Goal: Transaction & Acquisition: Purchase product/service

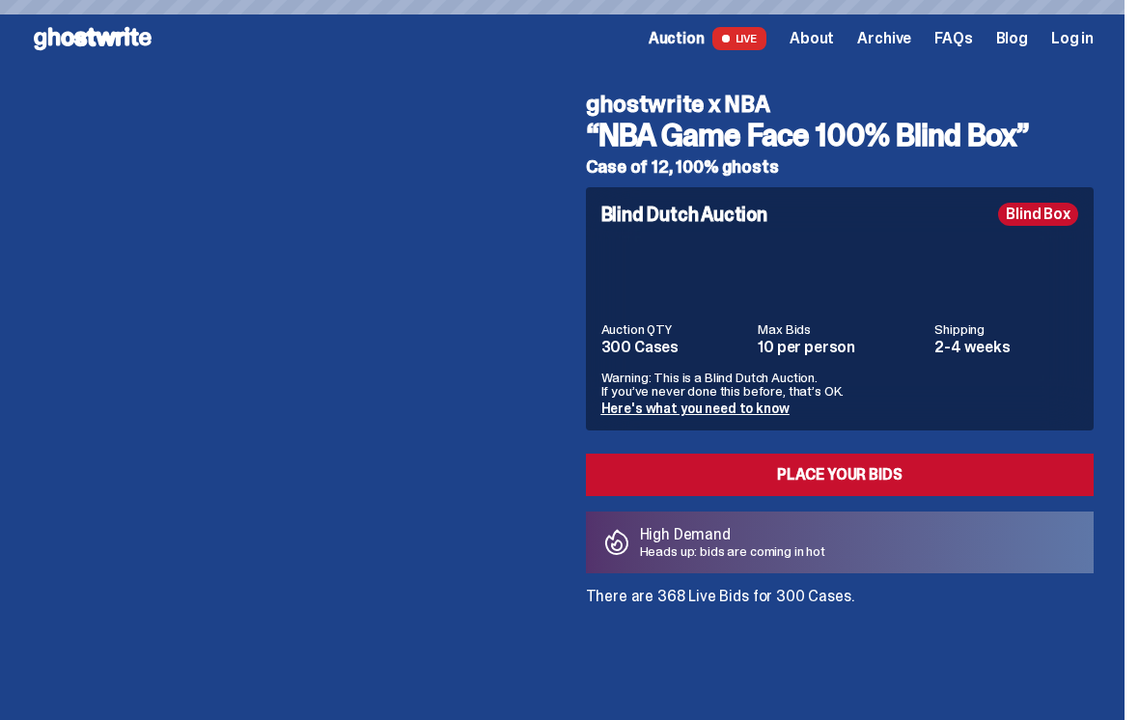
scroll to position [71, 0]
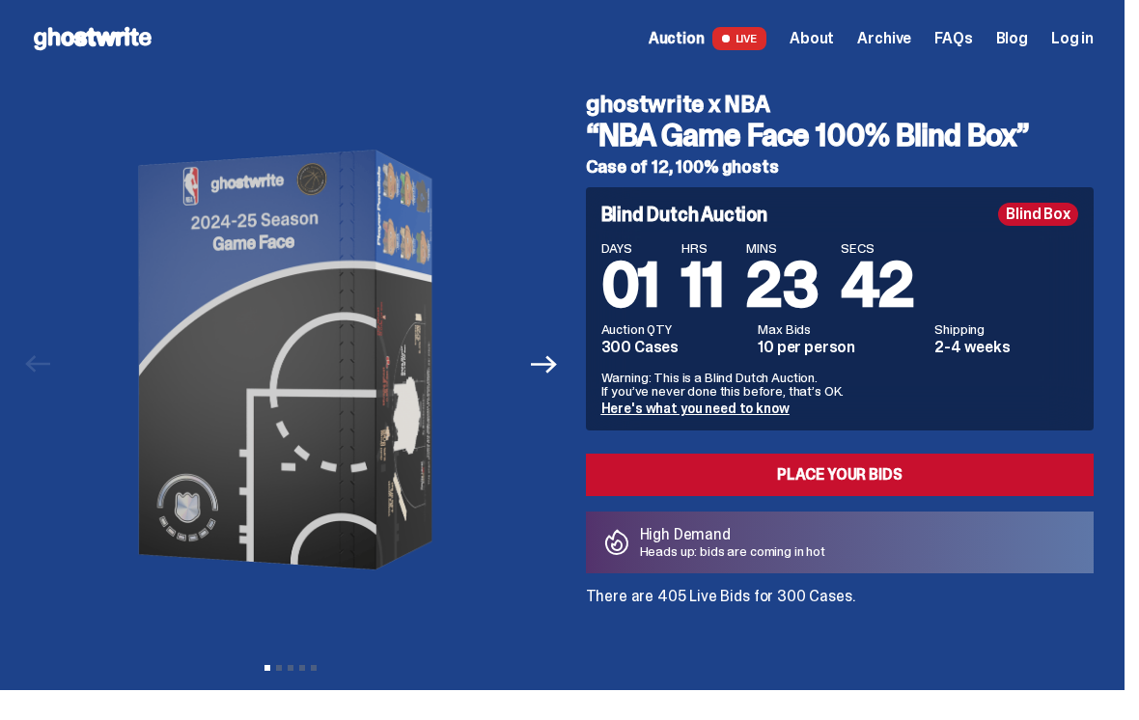
click at [1088, 40] on span "Log in" at bounding box center [1072, 38] width 42 height 15
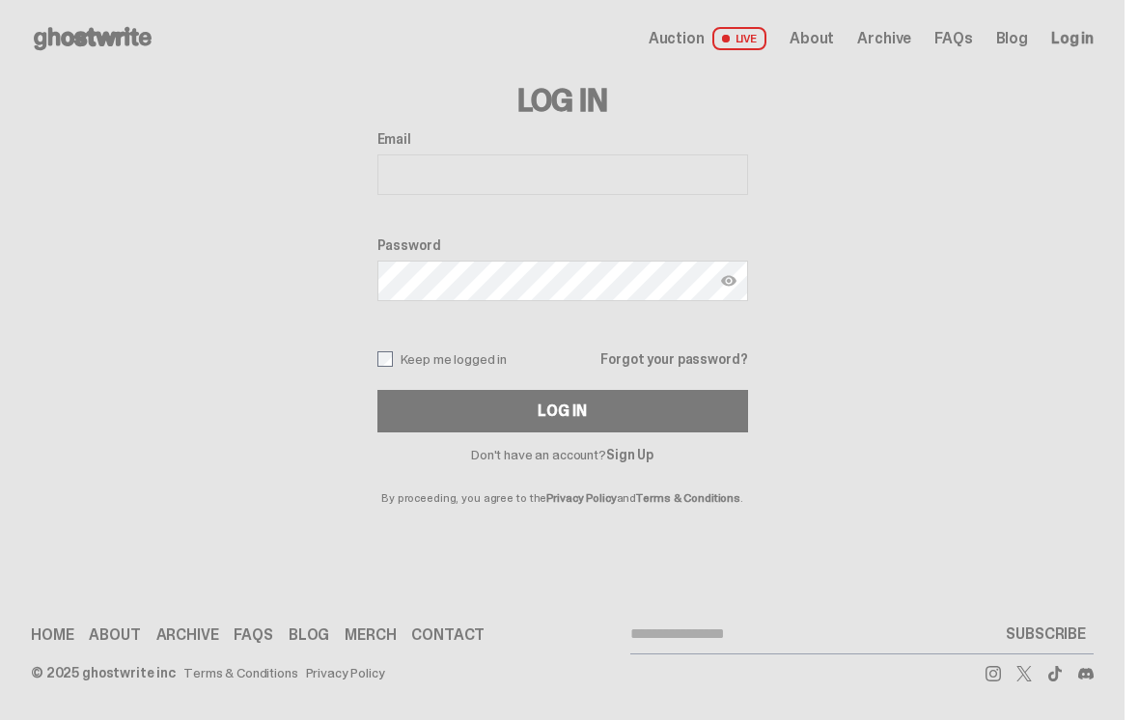
click at [518, 184] on input "Email" at bounding box center [562, 174] width 371 height 41
type input "**********"
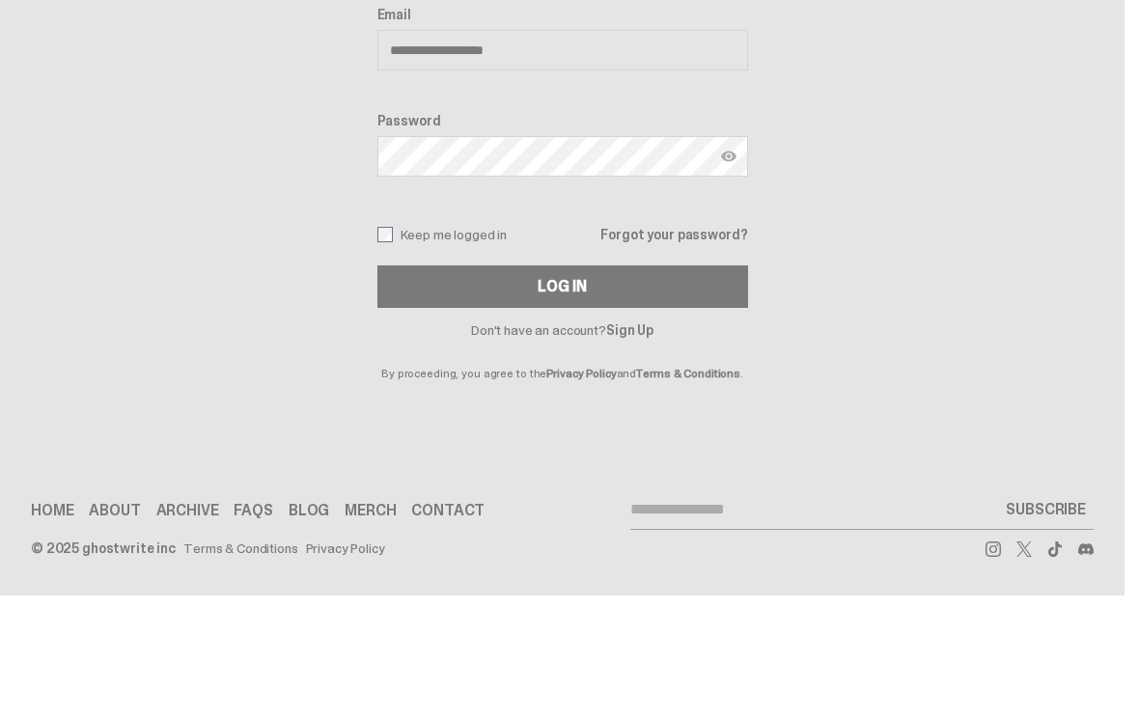
click at [570, 390] on button "Log In" at bounding box center [562, 411] width 371 height 42
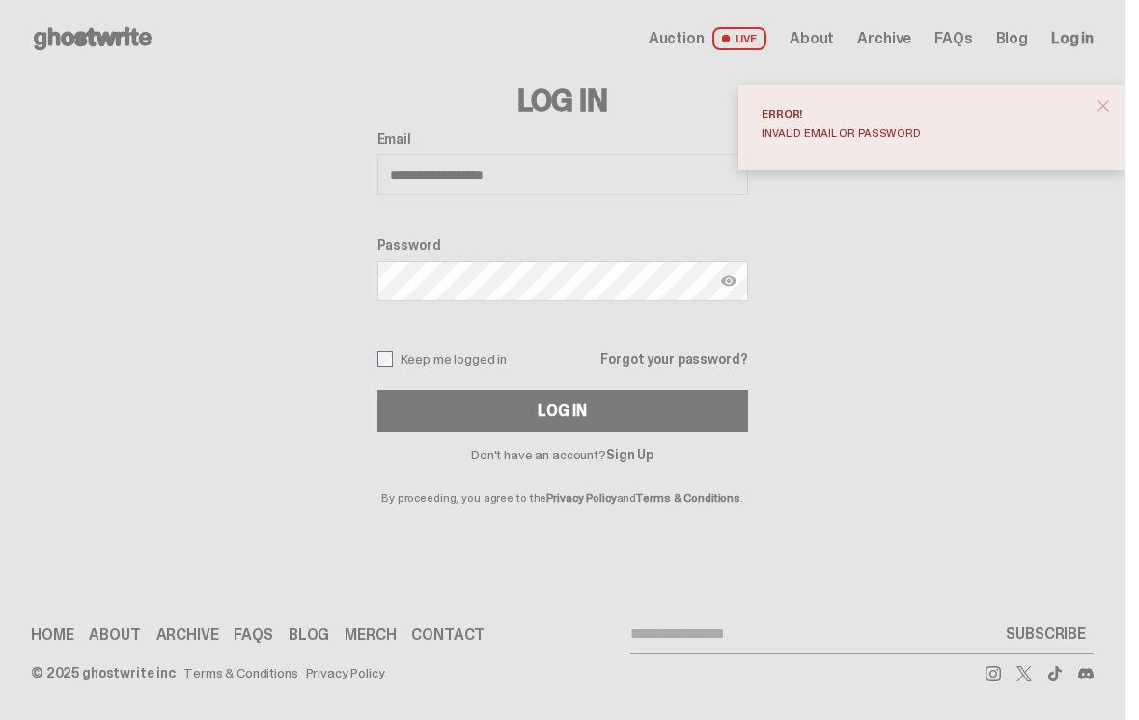
click at [568, 417] on div "Log In" at bounding box center [562, 411] width 48 height 15
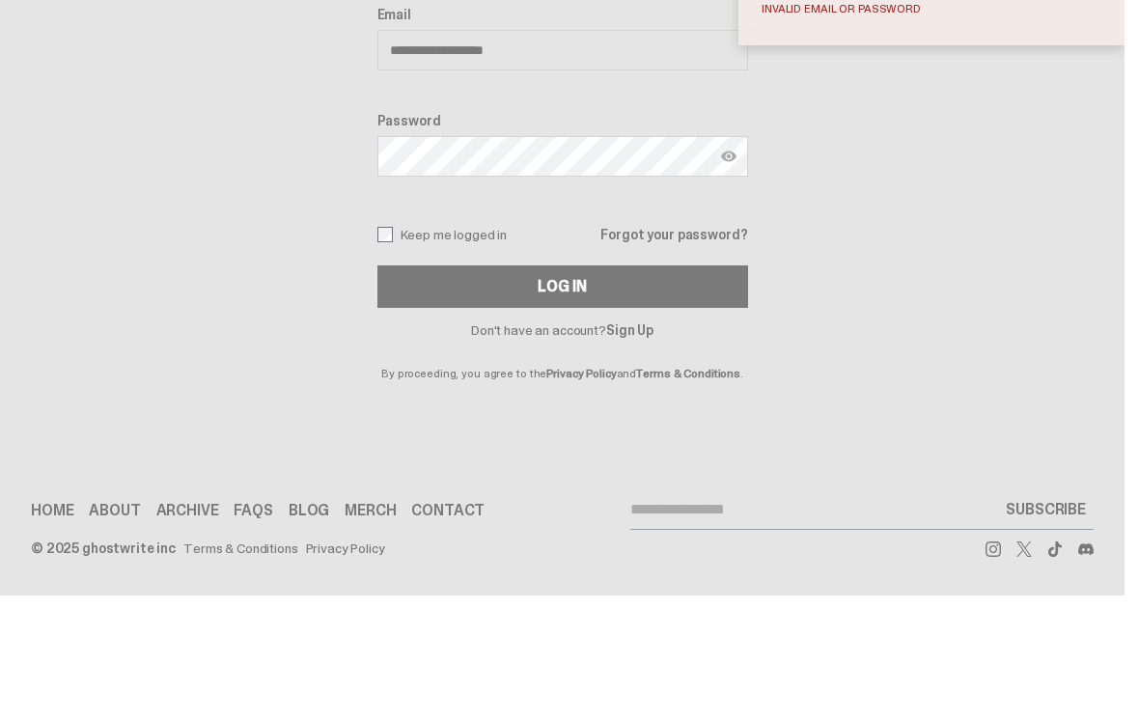
click at [735, 273] on img at bounding box center [728, 280] width 15 height 15
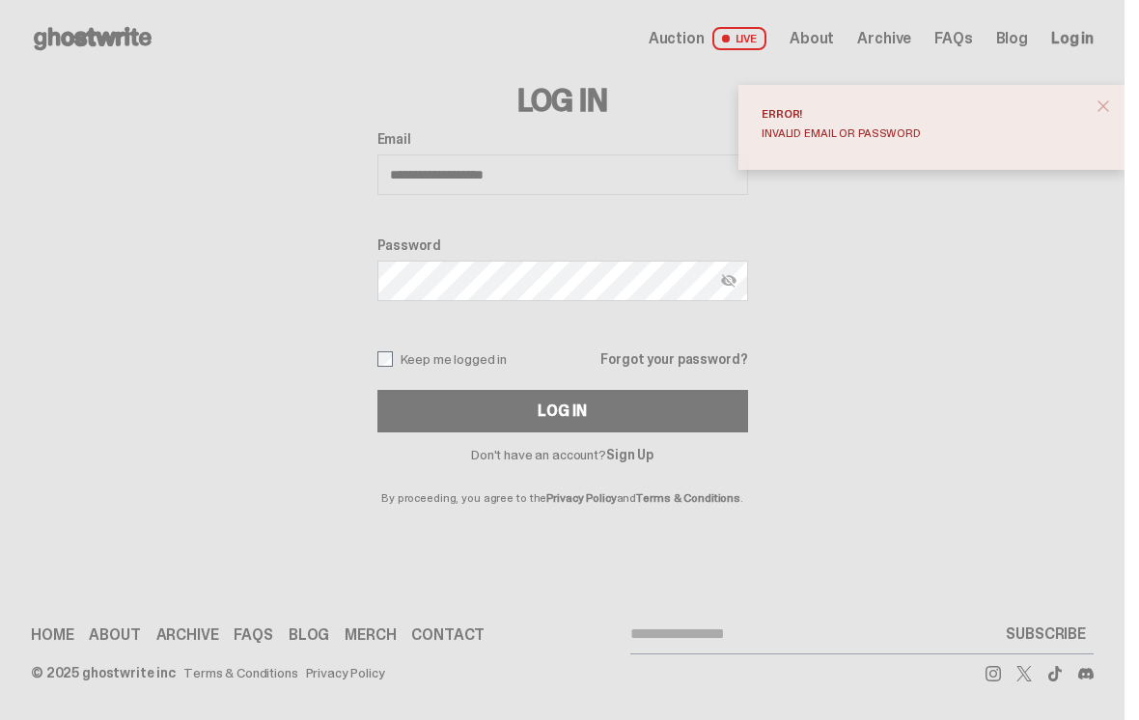
click at [563, 410] on div "Log In" at bounding box center [562, 411] width 48 height 15
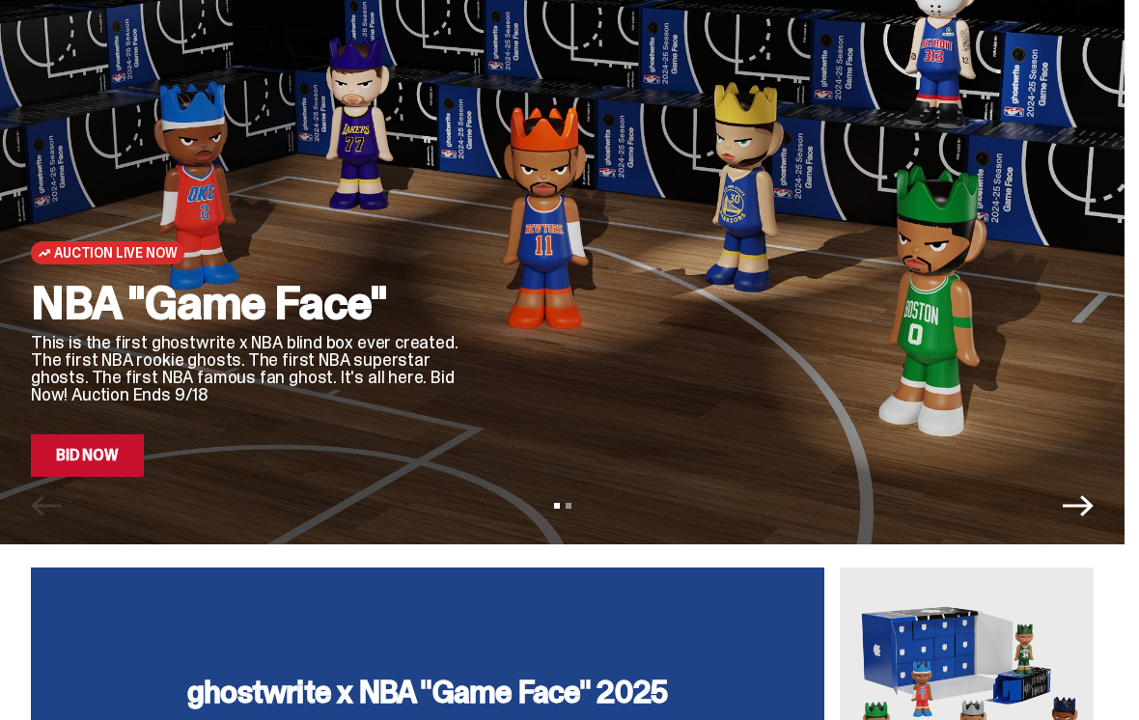
scroll to position [145, 0]
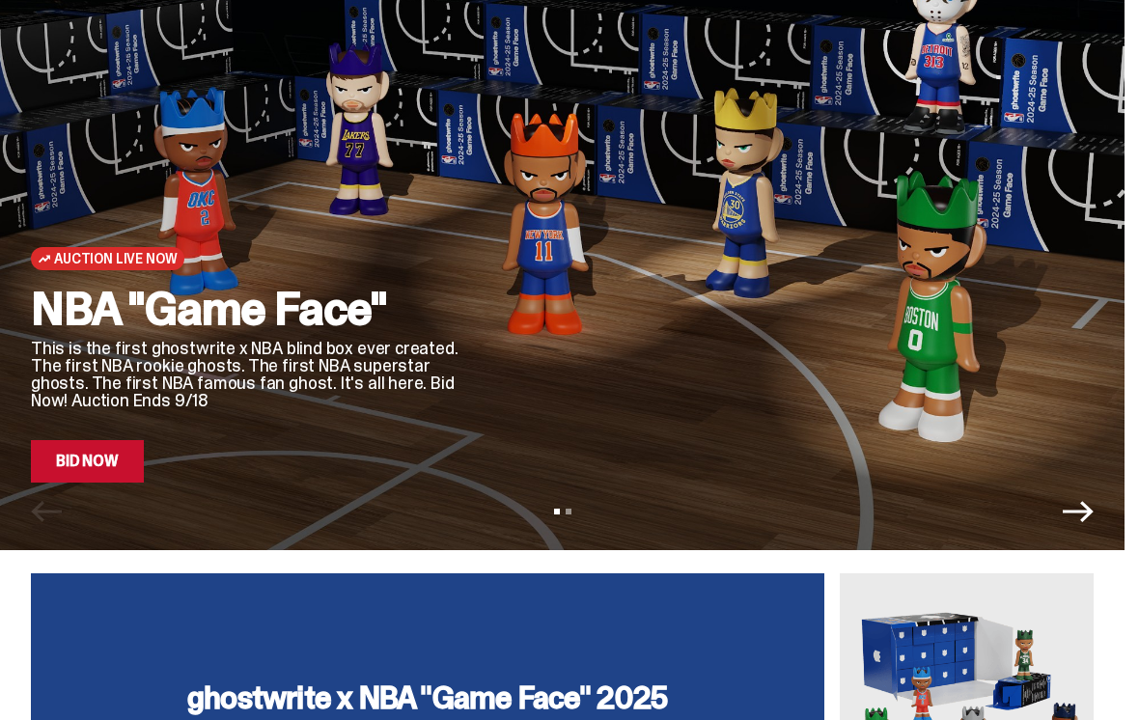
click at [592, 386] on div at bounding box center [792, 257] width 602 height 452
click at [238, 347] on p "This is the first ghostwrite x NBA blind box ever created. The first NBA rookie…" at bounding box center [246, 375] width 430 height 70
click at [114, 265] on span "Auction Live Now" at bounding box center [115, 258] width 123 height 15
click at [97, 464] on link "Bid Now" at bounding box center [87, 461] width 113 height 42
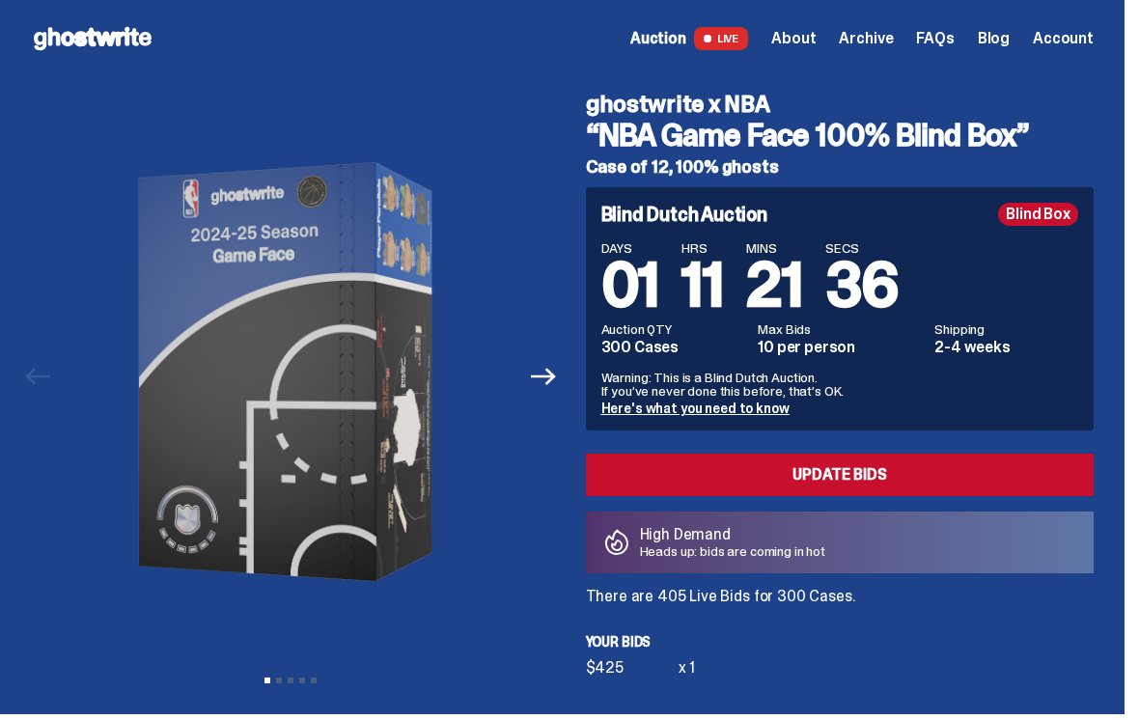
click at [1075, 40] on span "Account" at bounding box center [1063, 38] width 61 height 15
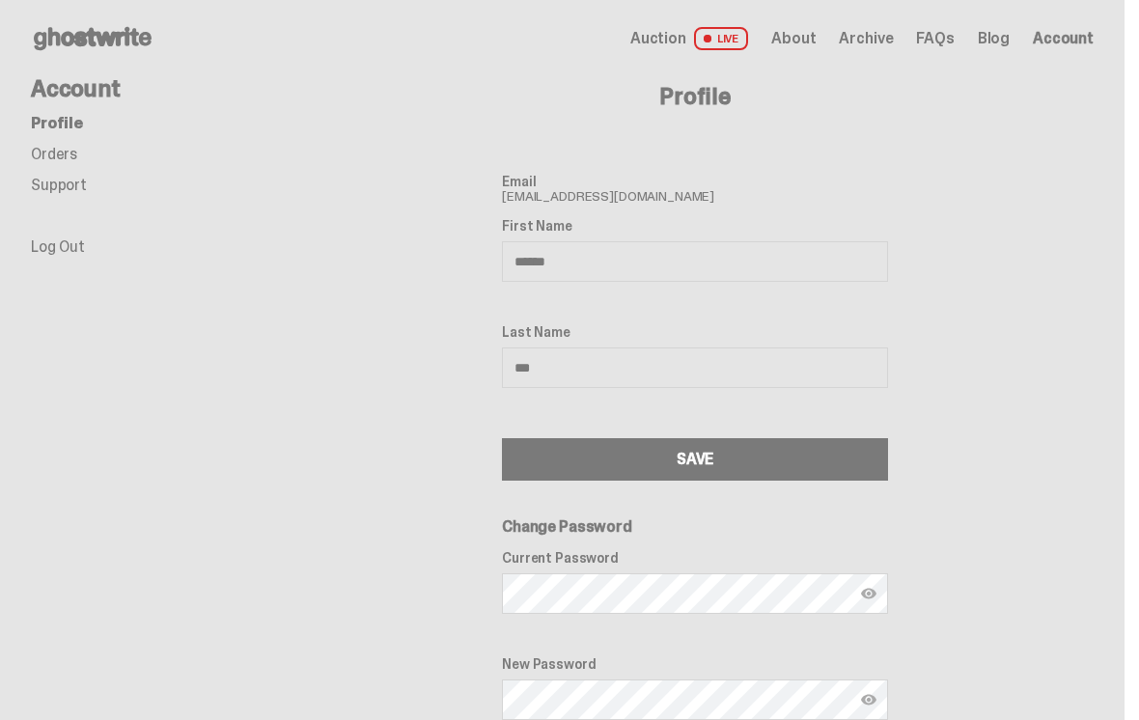
click at [44, 252] on link "Log Out" at bounding box center [58, 247] width 54 height 20
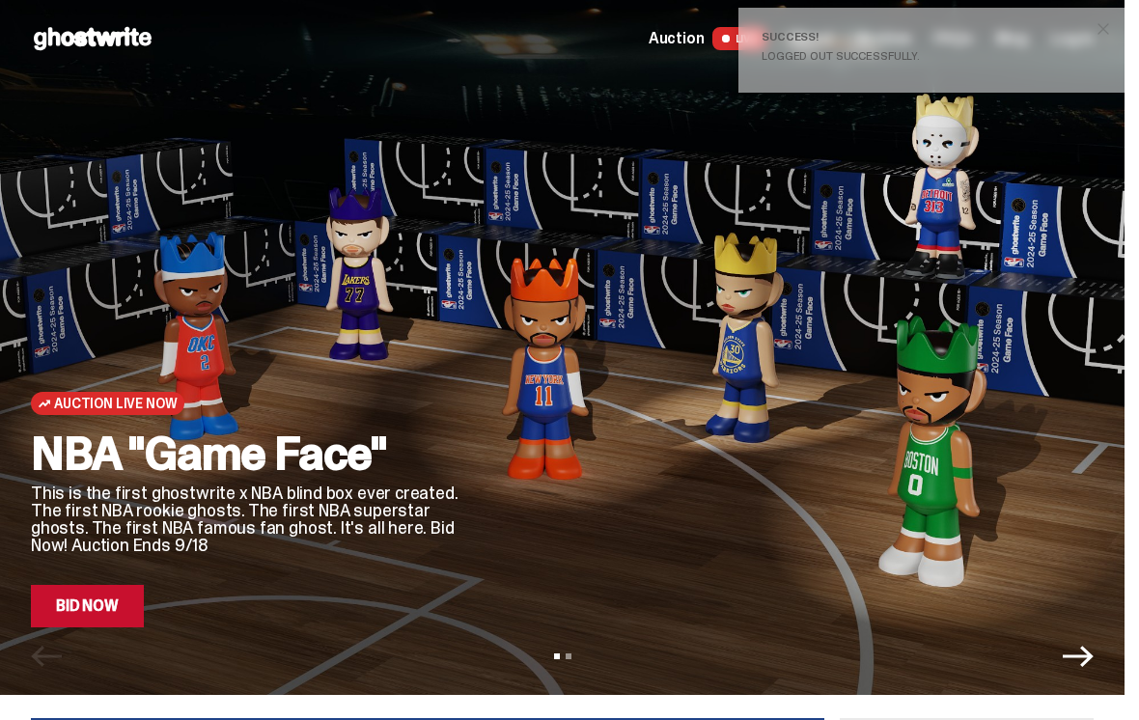
click at [760, 452] on div at bounding box center [792, 402] width 602 height 452
click at [767, 425] on div at bounding box center [792, 402] width 602 height 452
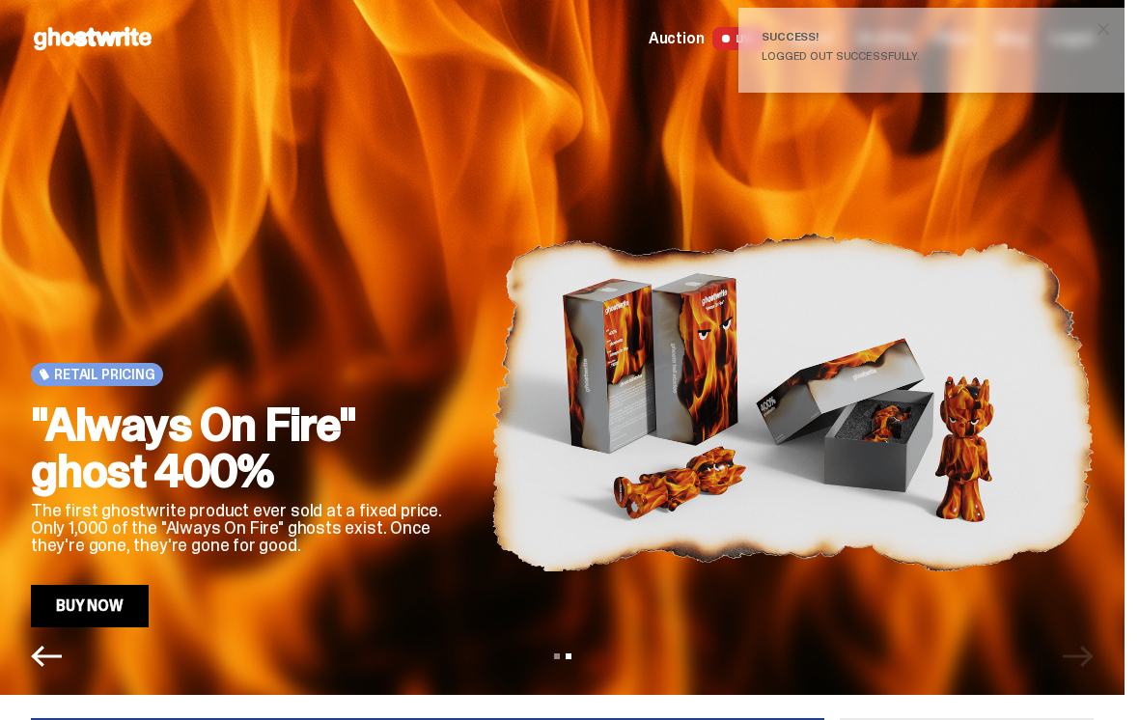
click at [990, 179] on img at bounding box center [792, 402] width 602 height 452
click at [970, 176] on img at bounding box center [792, 402] width 602 height 452
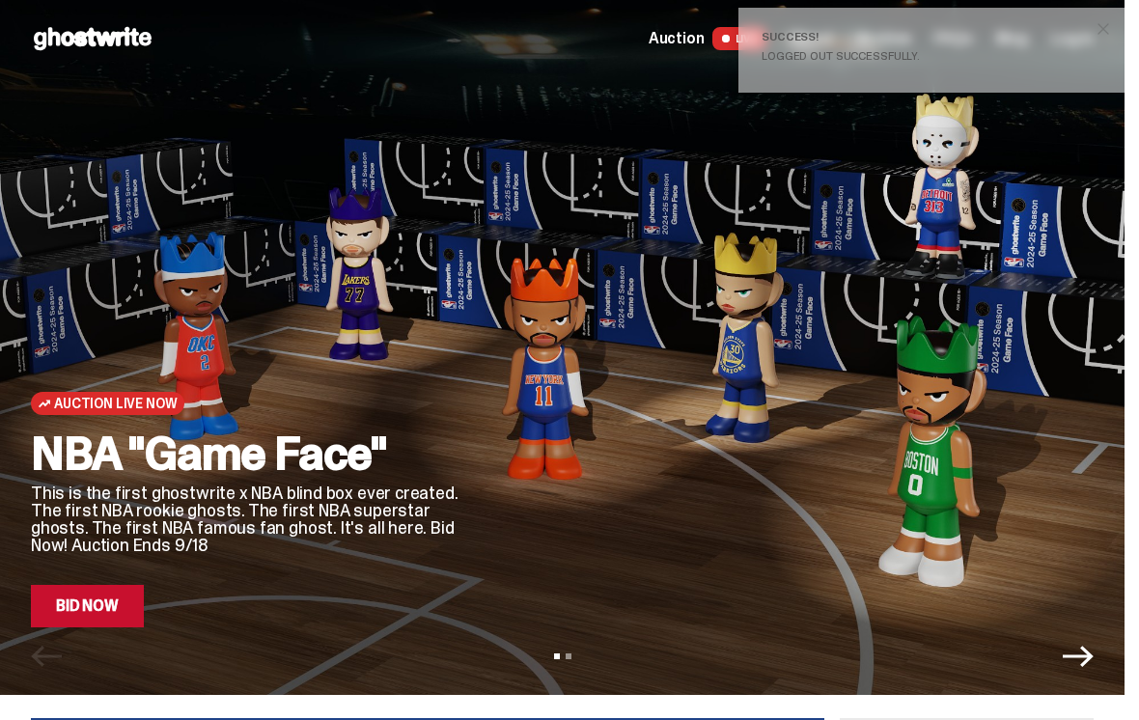
click at [954, 48] on div "Success! Logged out successfully." at bounding box center [932, 50] width 386 height 85
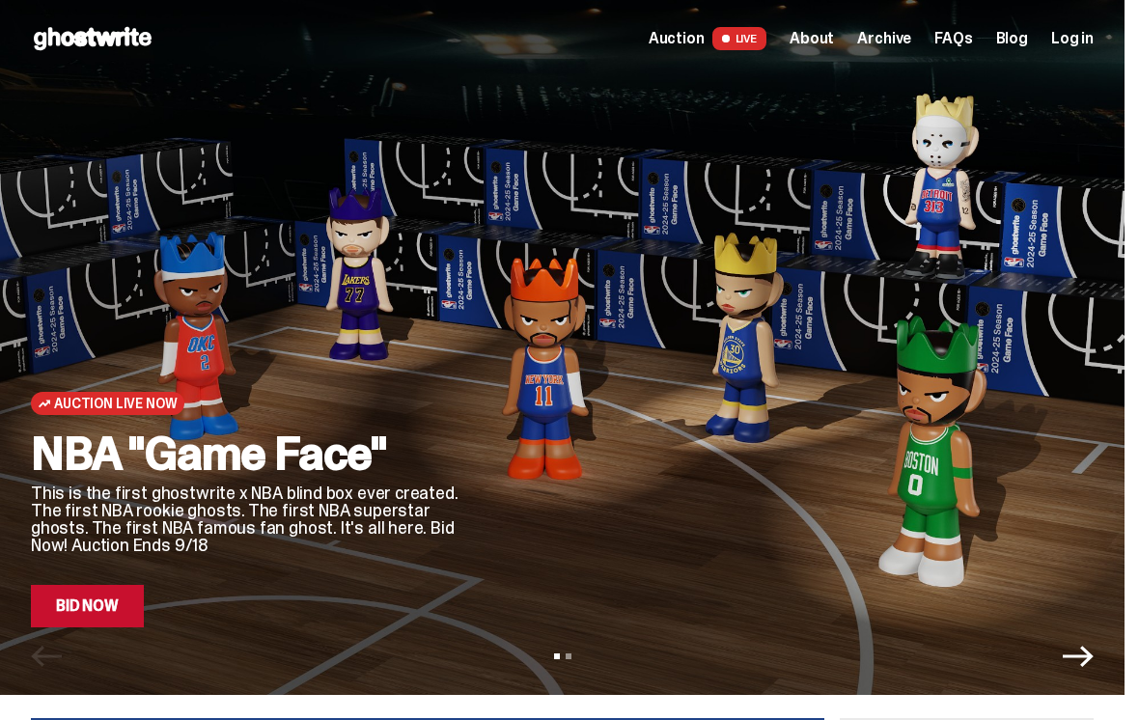
click at [1084, 38] on span "Log in" at bounding box center [1072, 38] width 42 height 15
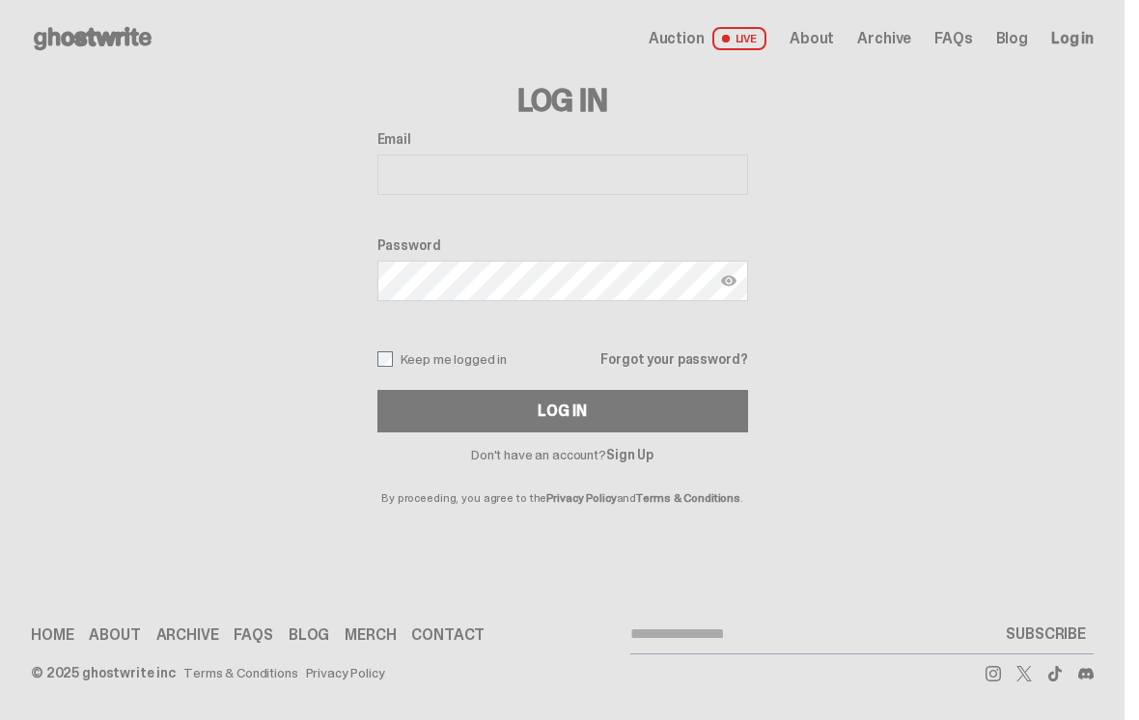
click at [634, 456] on link "Sign Up" at bounding box center [629, 454] width 47 height 17
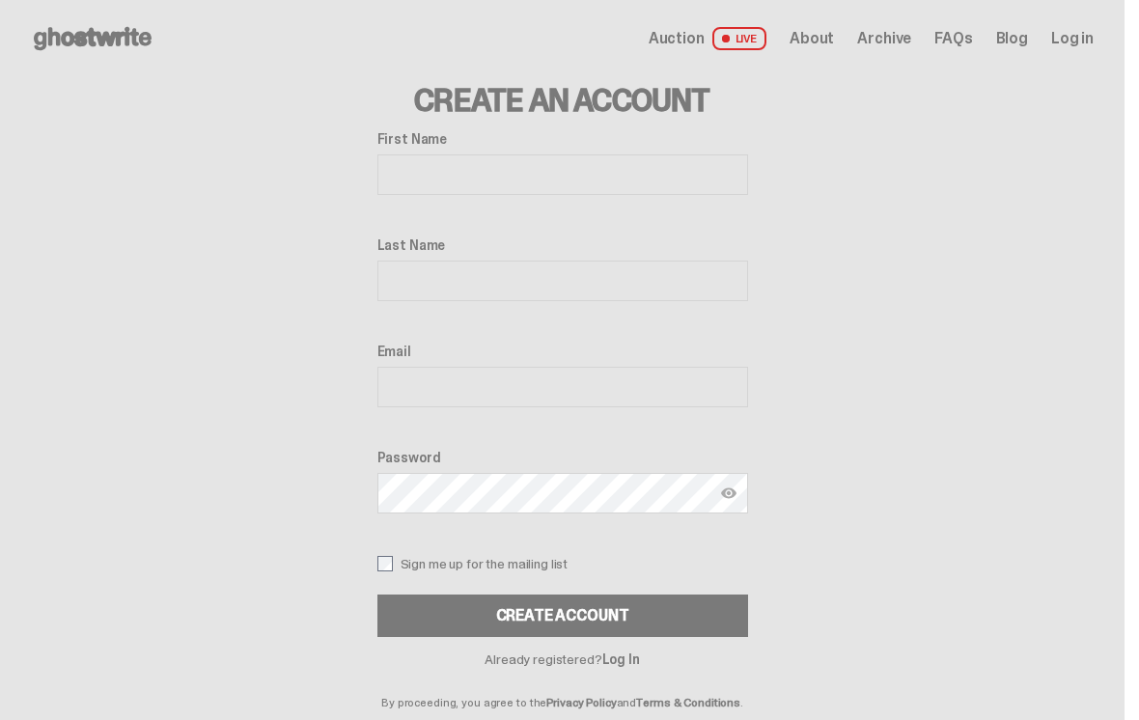
click at [582, 186] on input "First Name" at bounding box center [562, 174] width 371 height 41
type input "******"
click at [390, 279] on input "Last Name" at bounding box center [562, 281] width 371 height 41
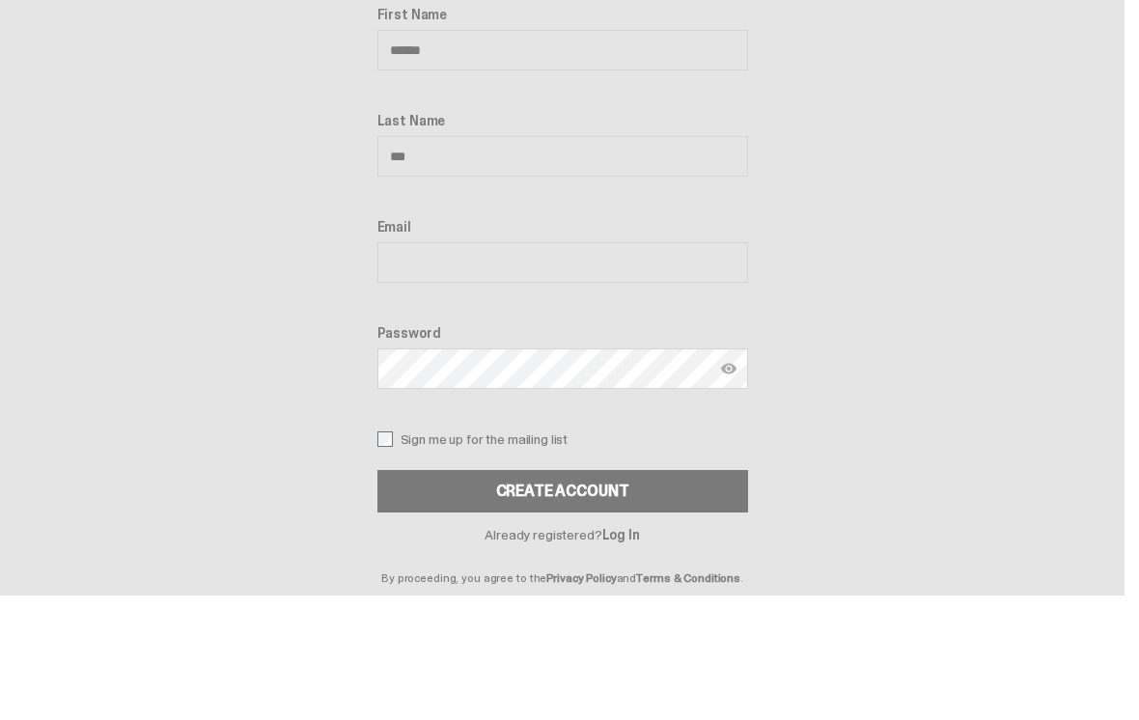
type input "***"
click at [407, 367] on input "Email" at bounding box center [562, 387] width 371 height 41
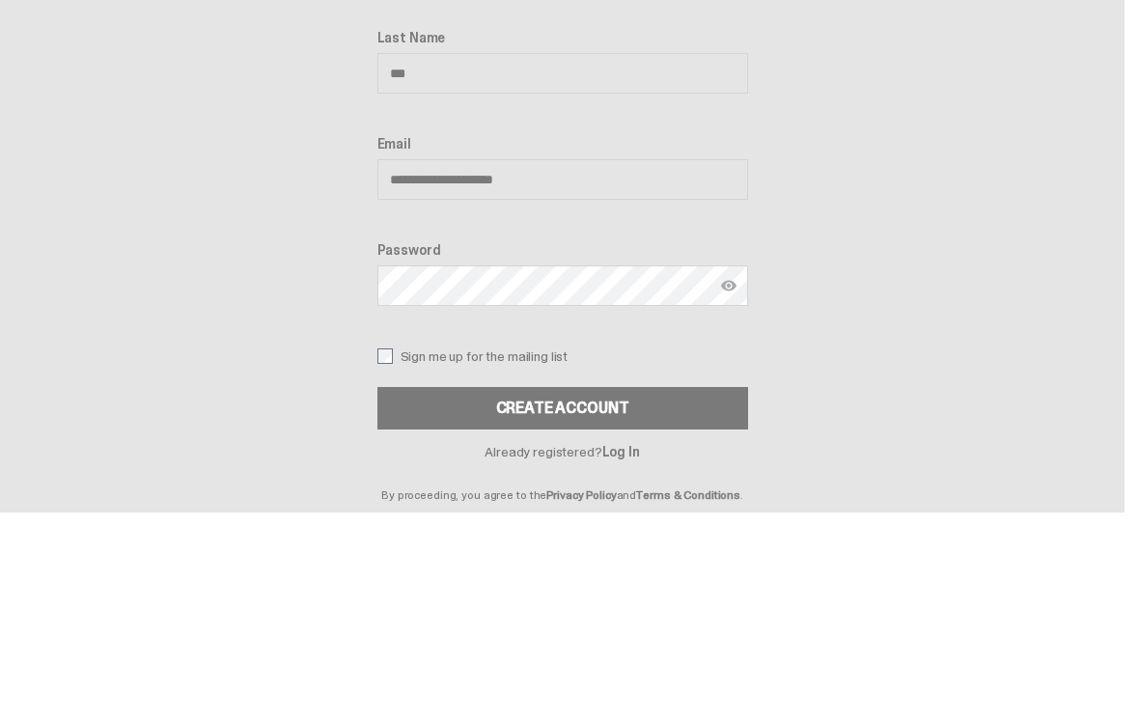
type input "**********"
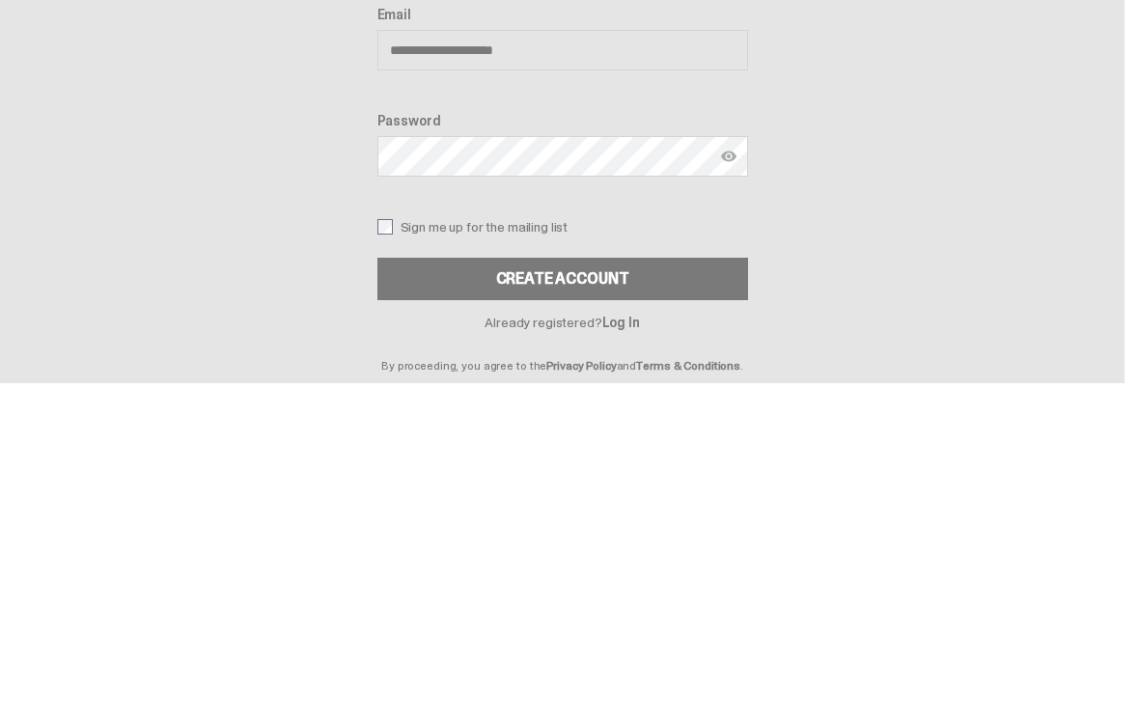
scroll to position [132, 0]
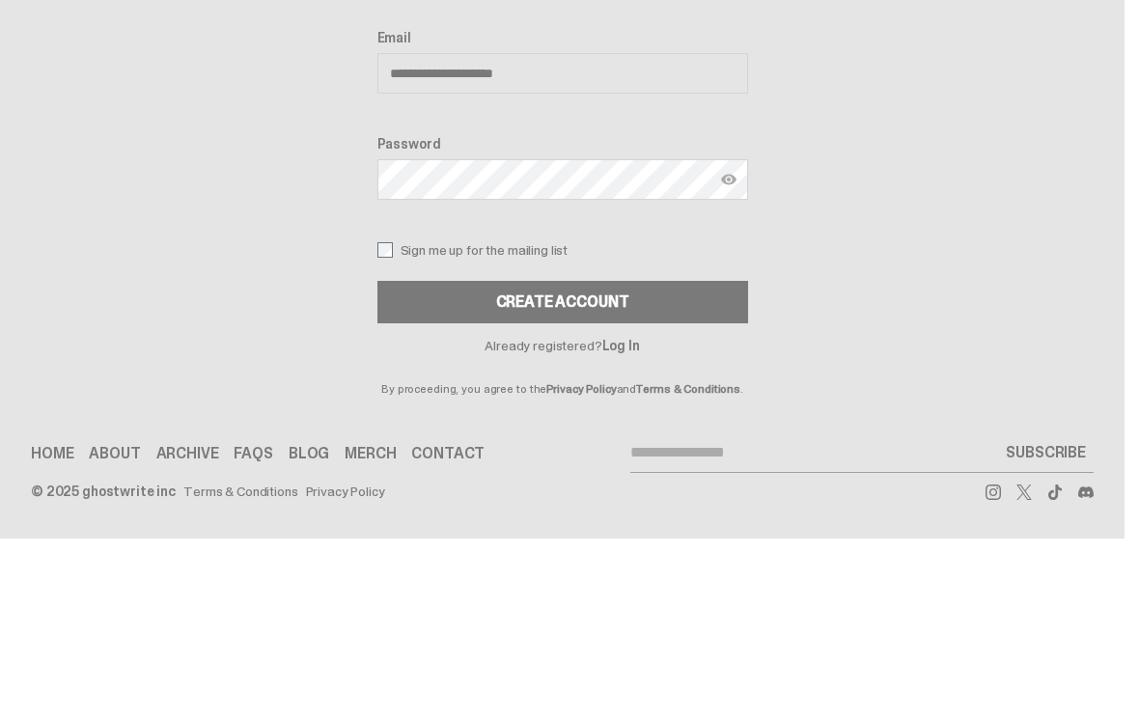
click at [737, 353] on img at bounding box center [728, 360] width 15 height 15
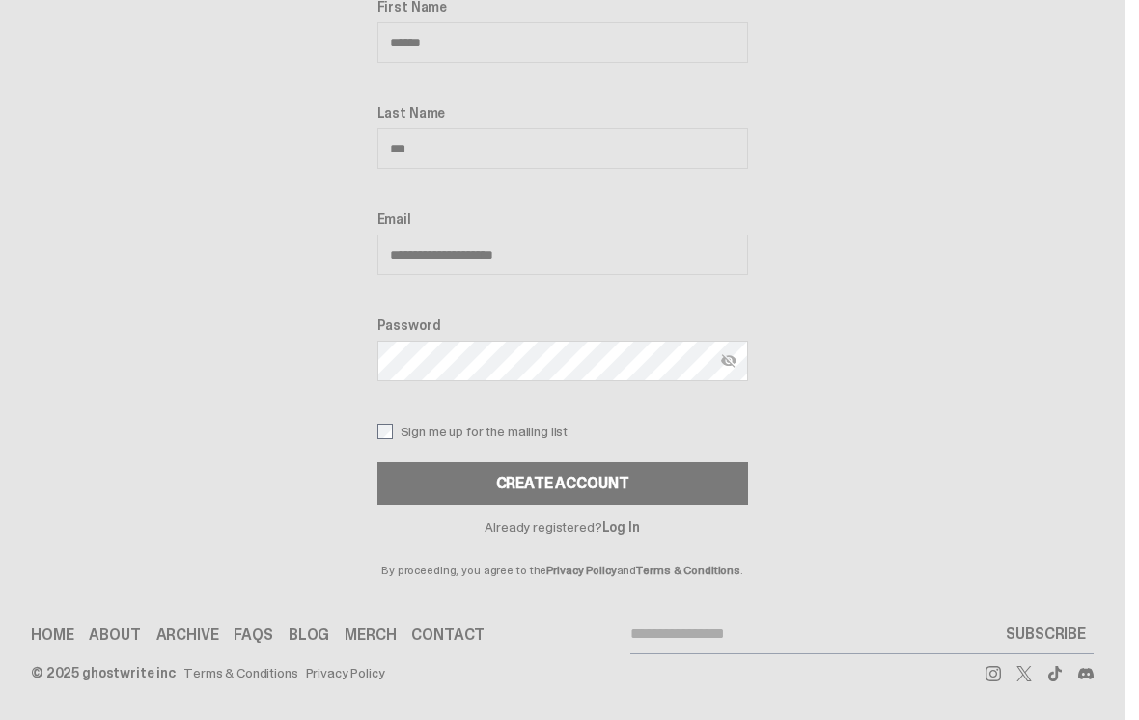
click at [976, 444] on div "**********" at bounding box center [562, 260] width 1125 height 631
click at [565, 495] on button "Create Account" at bounding box center [562, 483] width 371 height 42
